Goal: Task Accomplishment & Management: Use online tool/utility

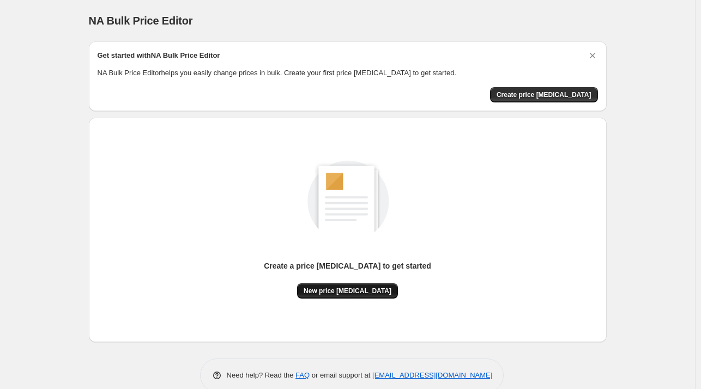
click at [324, 294] on span "New price [MEDICAL_DATA]" at bounding box center [347, 291] width 88 height 9
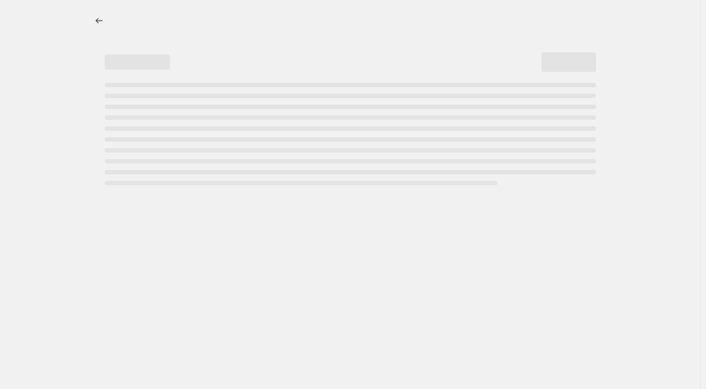
select select "percentage"
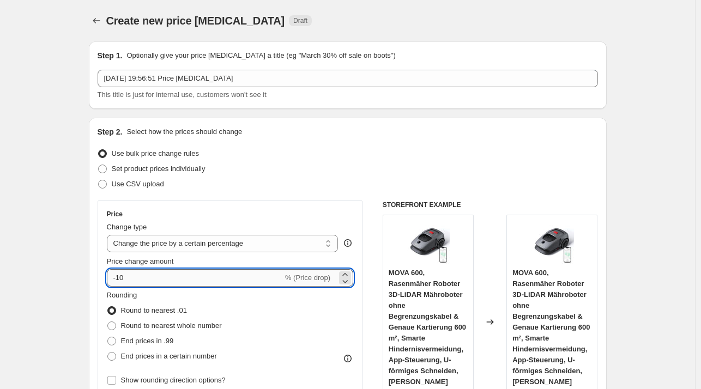
click at [122, 279] on input "-10" at bounding box center [195, 277] width 176 height 17
drag, startPoint x: 128, startPoint y: 277, endPoint x: 119, endPoint y: 279, distance: 9.4
click at [119, 279] on input "-10" at bounding box center [195, 277] width 176 height 17
type input "-35"
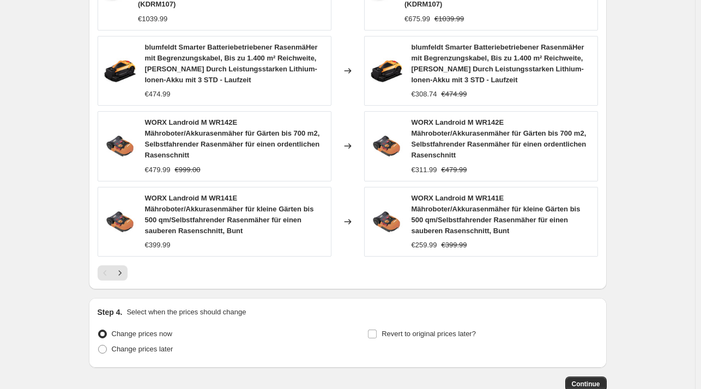
scroll to position [837, 0]
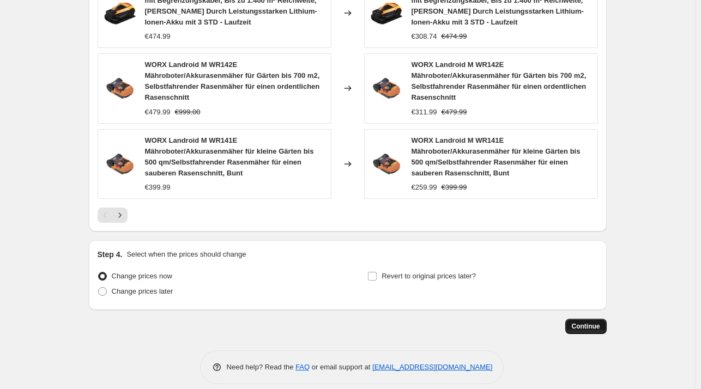
click at [600, 322] on span "Continue" at bounding box center [586, 326] width 28 height 9
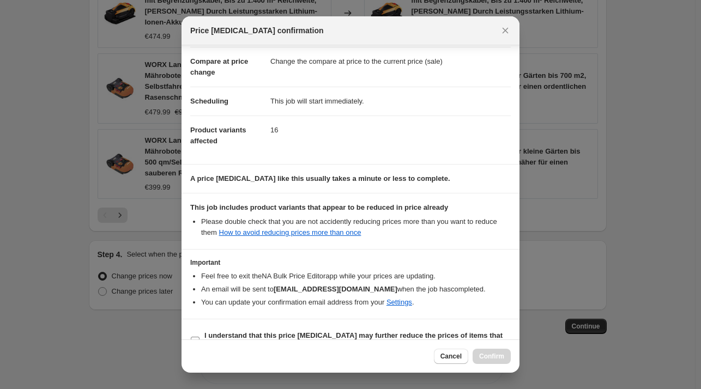
scroll to position [69, 0]
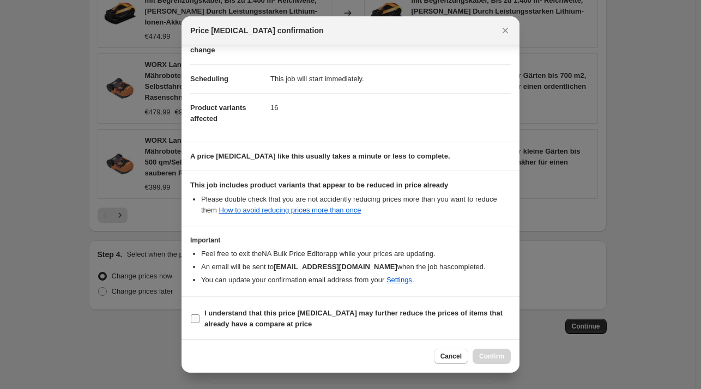
click at [262, 313] on b "I understand that this price [MEDICAL_DATA] may further reduce the prices of it…" at bounding box center [353, 318] width 298 height 19
click at [199, 314] on input "I understand that this price [MEDICAL_DATA] may further reduce the prices of it…" at bounding box center [195, 318] width 9 height 9
checkbox input "true"
click at [495, 357] on span "Confirm" at bounding box center [491, 356] width 25 height 9
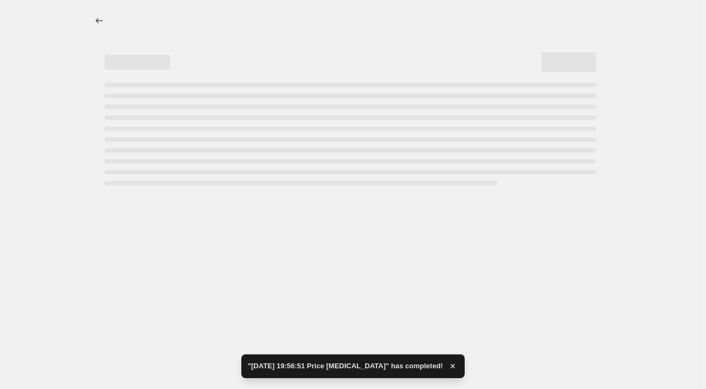
select select "percentage"
